Goal: Find specific page/section: Find specific page/section

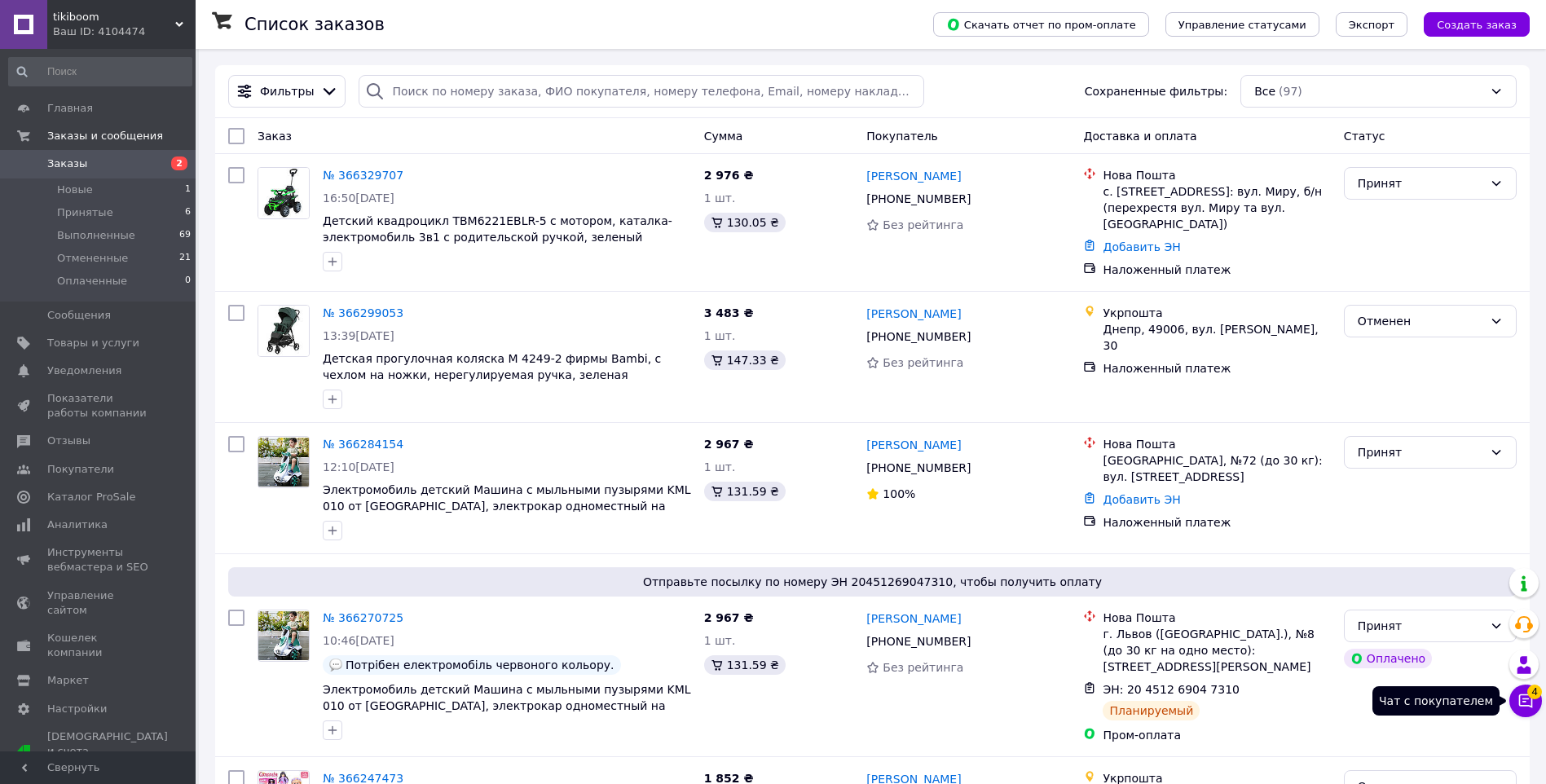
click at [1532, 689] on span "4" at bounding box center [1534, 691] width 15 height 15
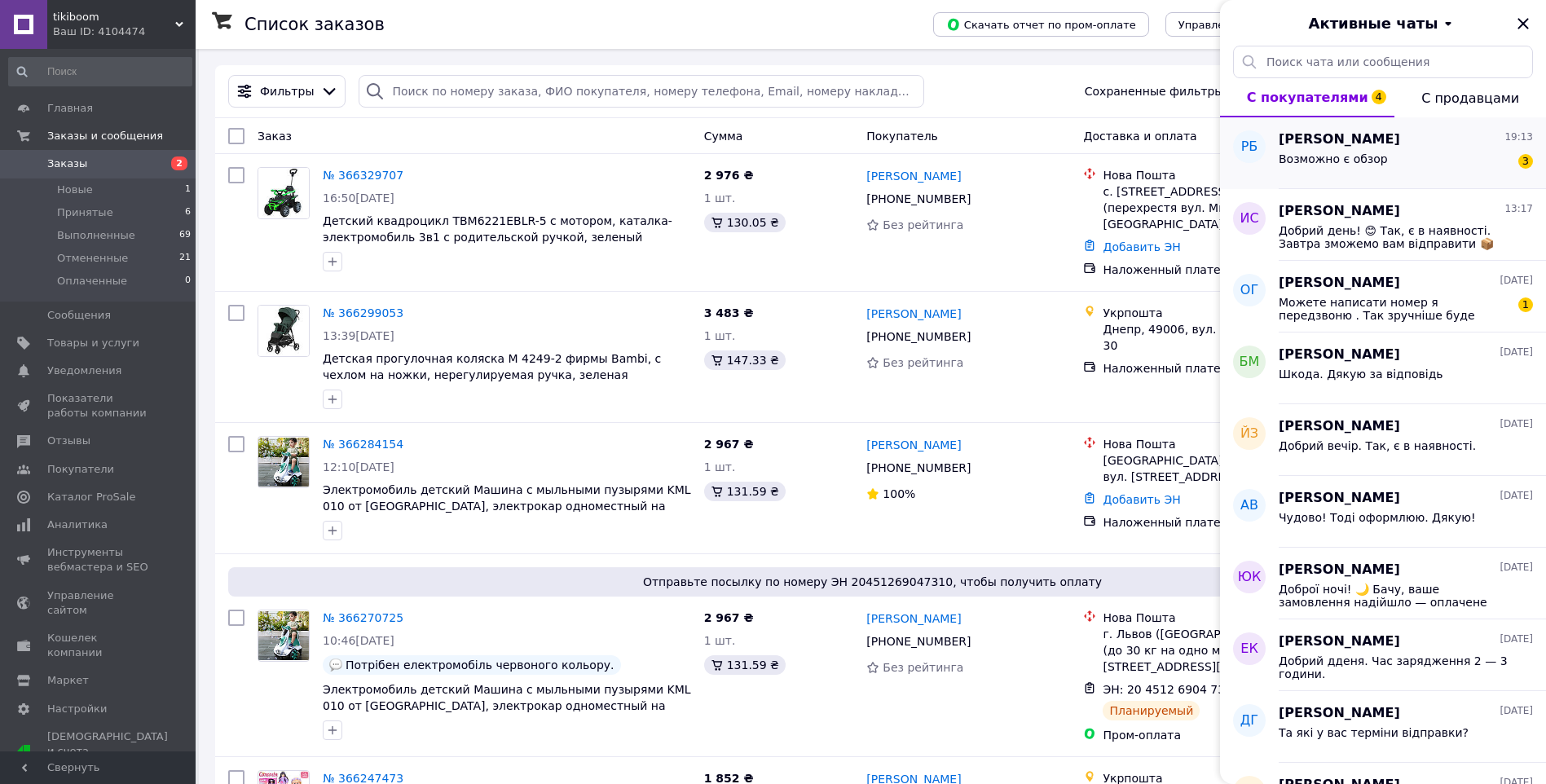
click at [1379, 169] on div "Возможно є обзор 3" at bounding box center [1405, 162] width 254 height 26
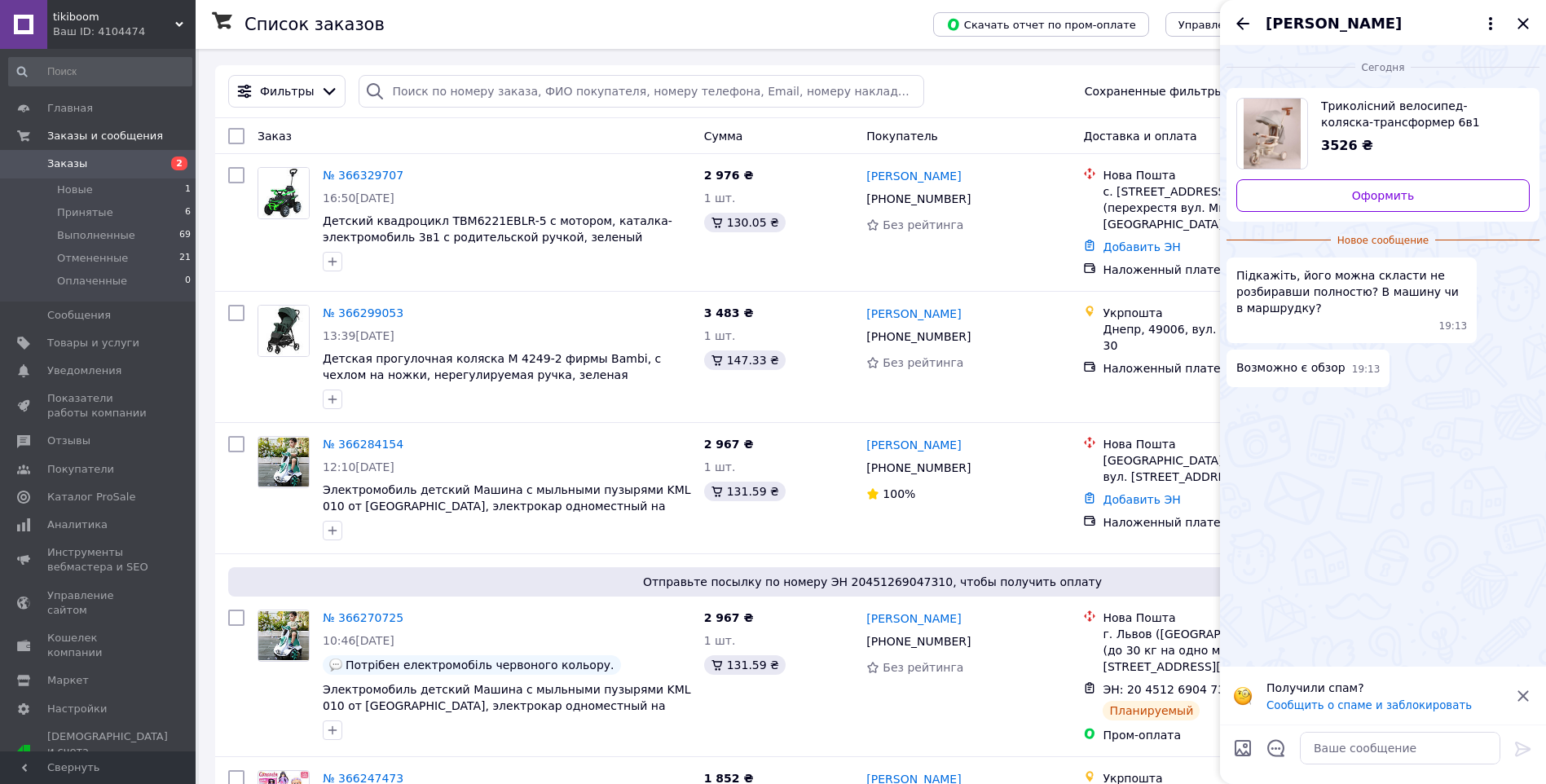
click at [1479, 102] on span "Триколісний велосипед-коляска-трансформер 6в1 Milano 002 Tri-cycle Cruiser дитя…" at bounding box center [1418, 114] width 195 height 33
click at [1242, 22] on icon "Назад" at bounding box center [1242, 23] width 20 height 20
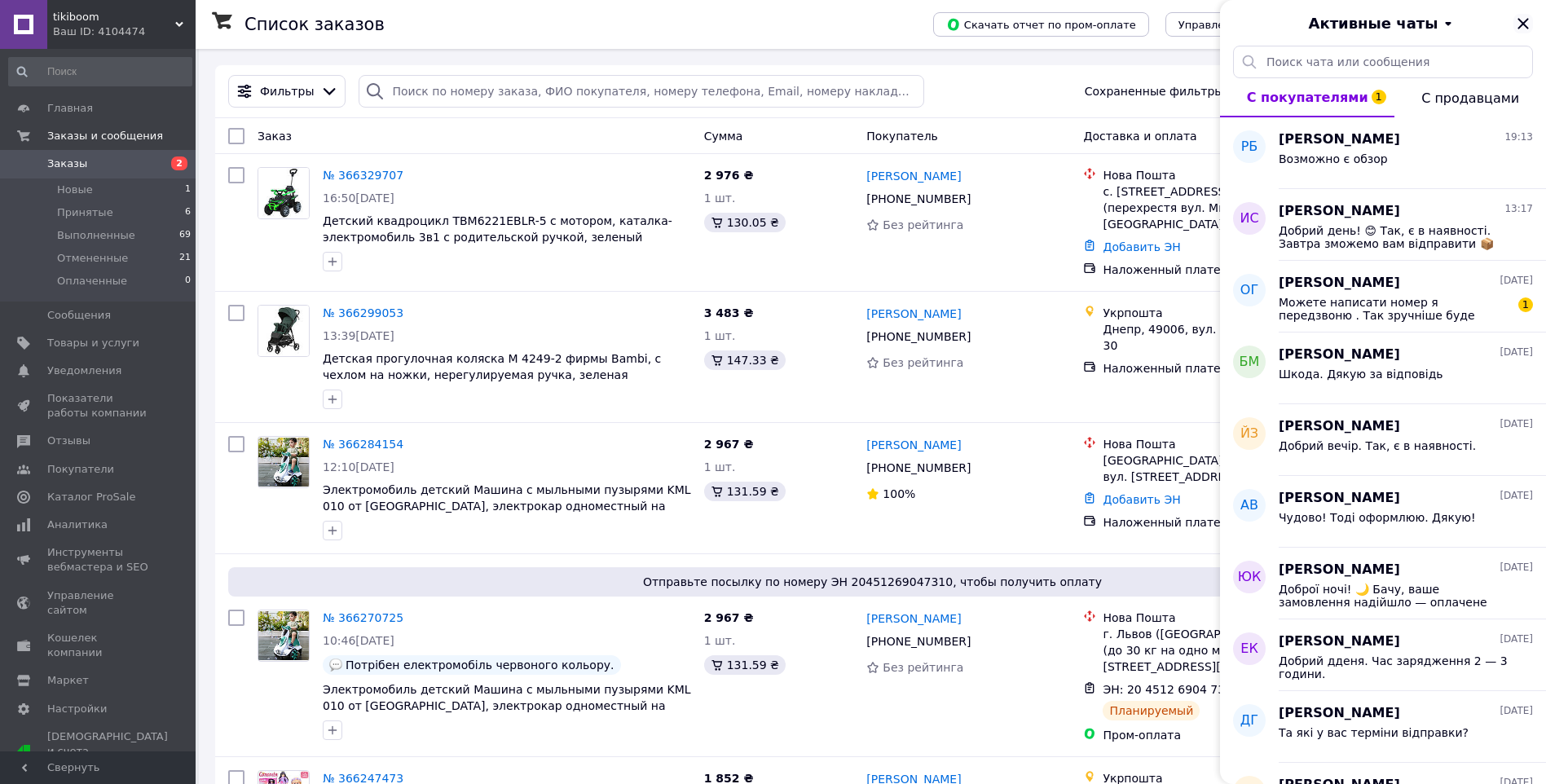
click at [1522, 21] on icon "Закрыть" at bounding box center [1523, 23] width 20 height 20
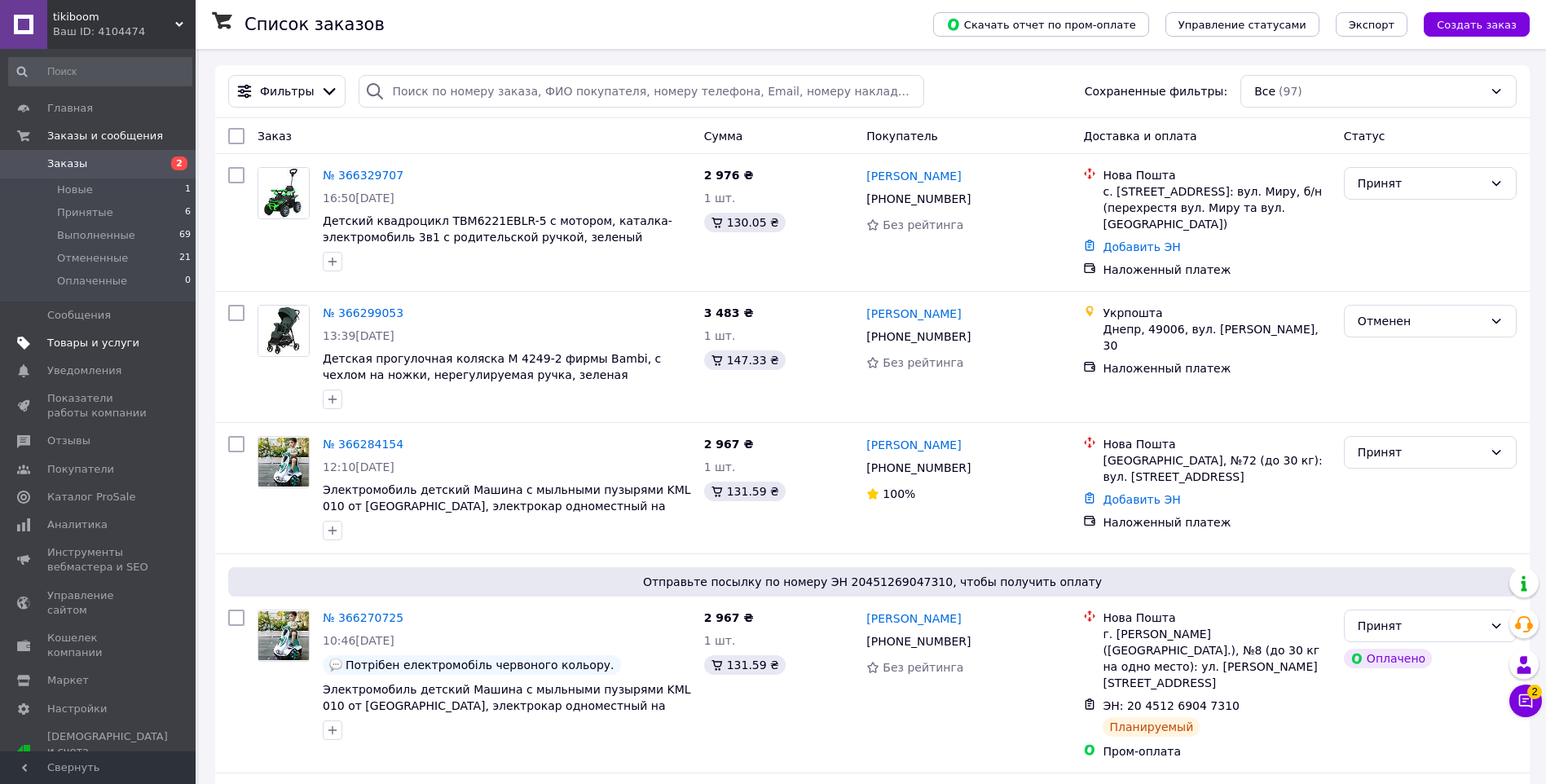
click at [98, 330] on link "Товары и услуги" at bounding box center [100, 343] width 200 height 28
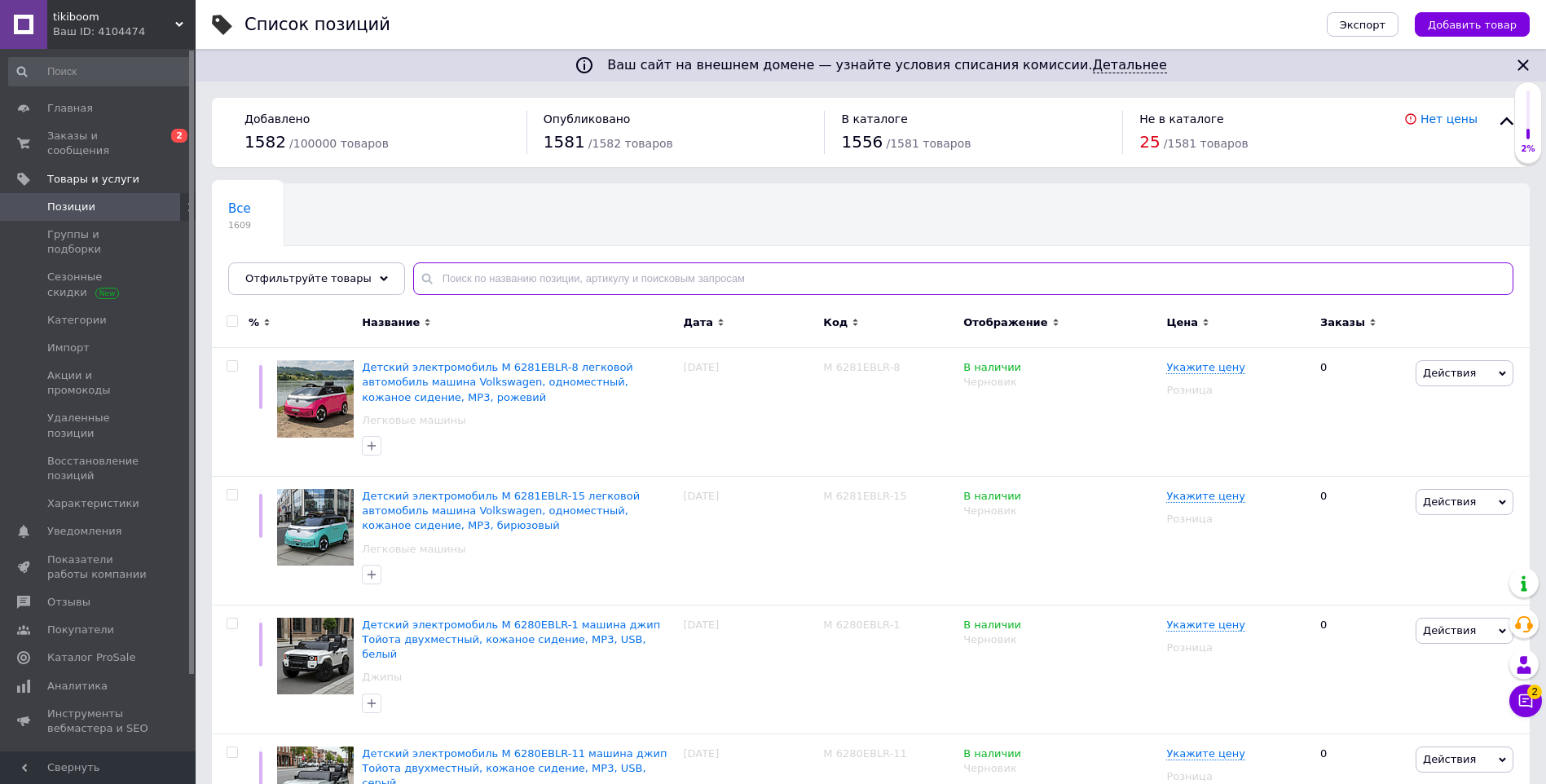
paste input "Glory"
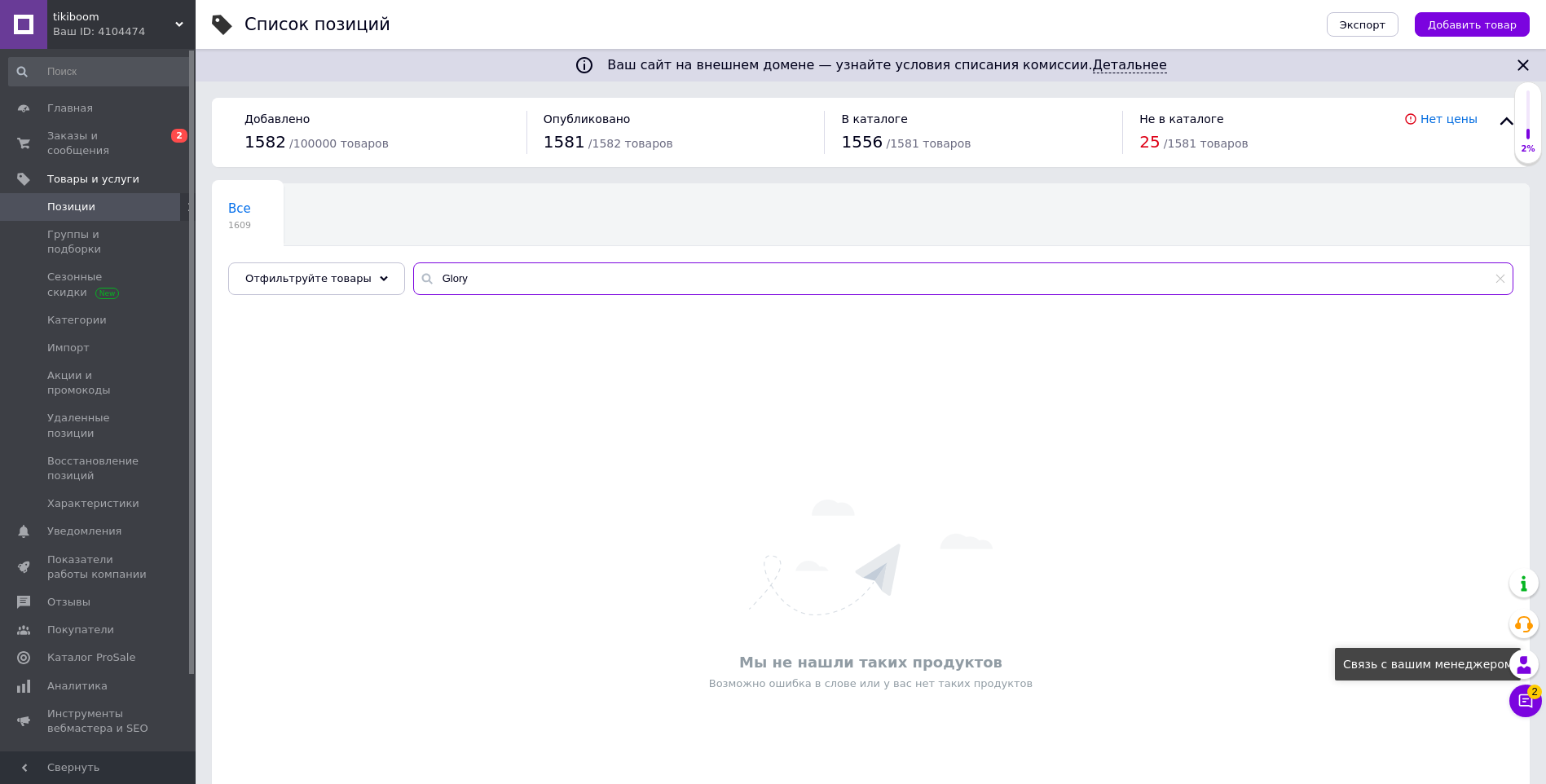
type input "Glory"
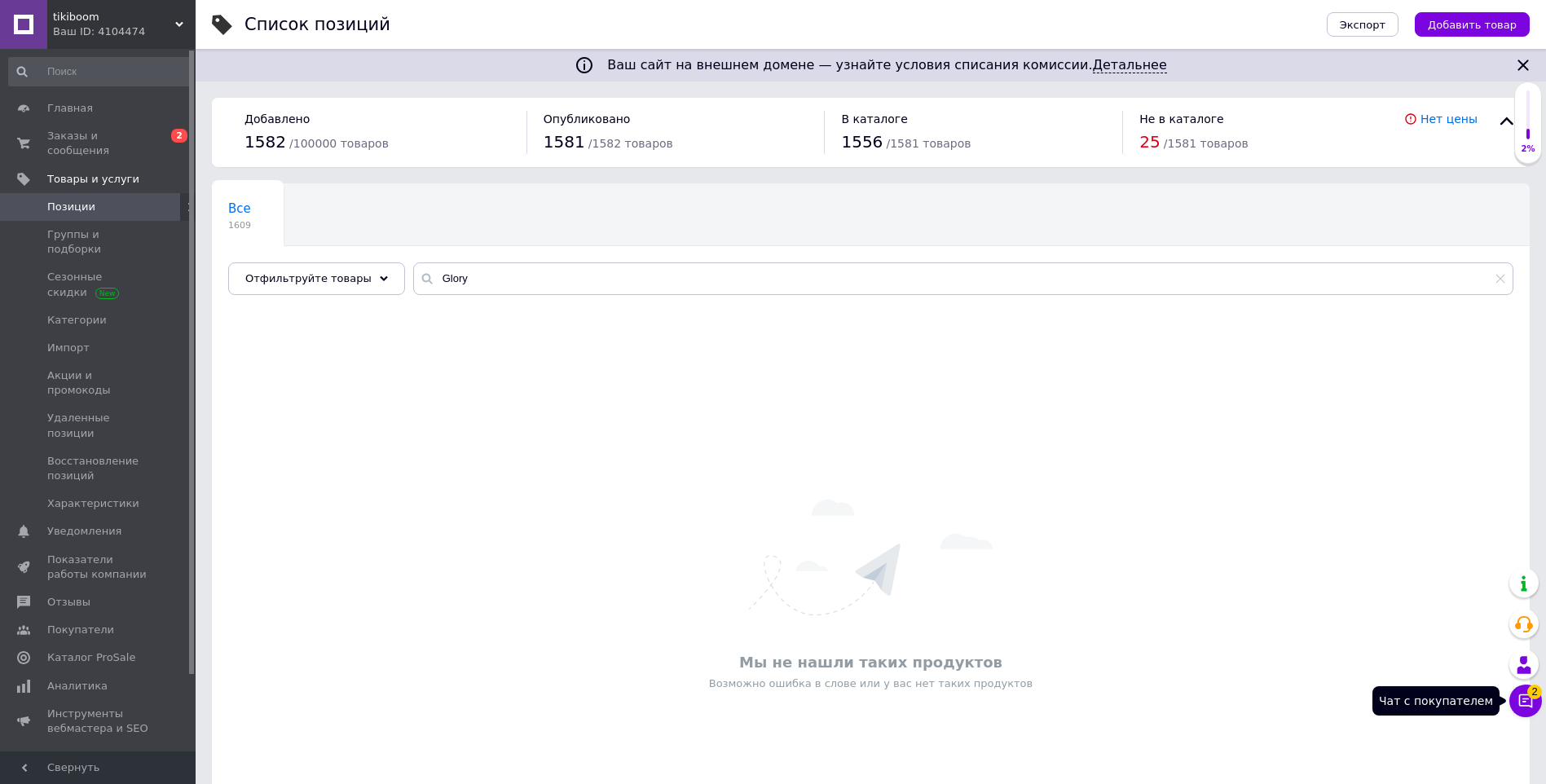
click at [1522, 701] on icon at bounding box center [1525, 700] width 16 height 16
